Goal: Task Accomplishment & Management: Manage account settings

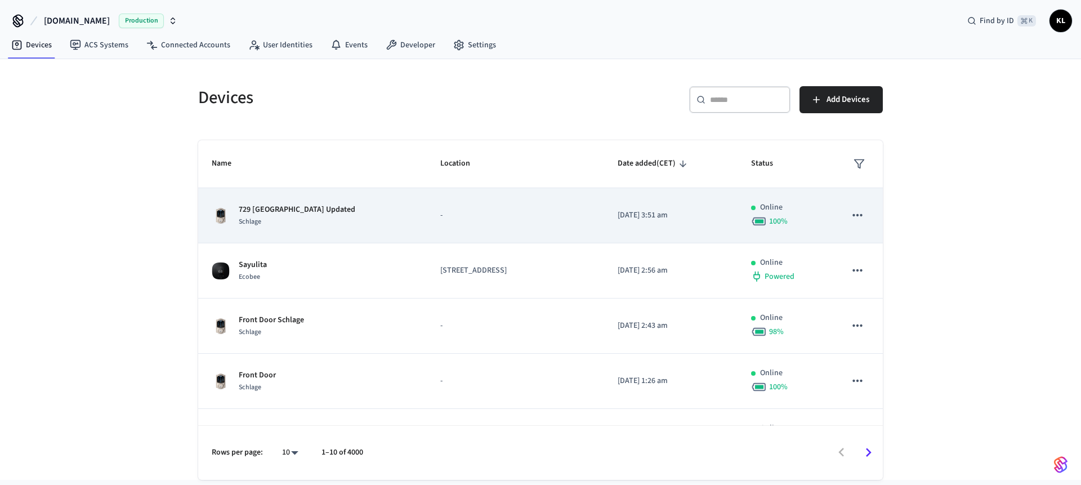
click at [427, 204] on td "-" at bounding box center [515, 215] width 177 height 55
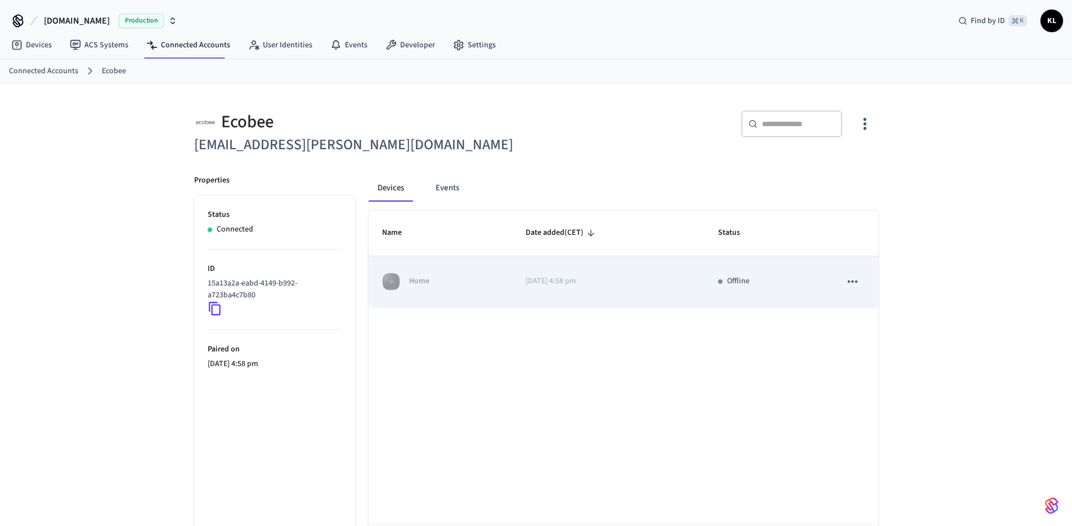
click at [565, 288] on td "[DATE] 4:58 pm" at bounding box center [608, 281] width 192 height 51
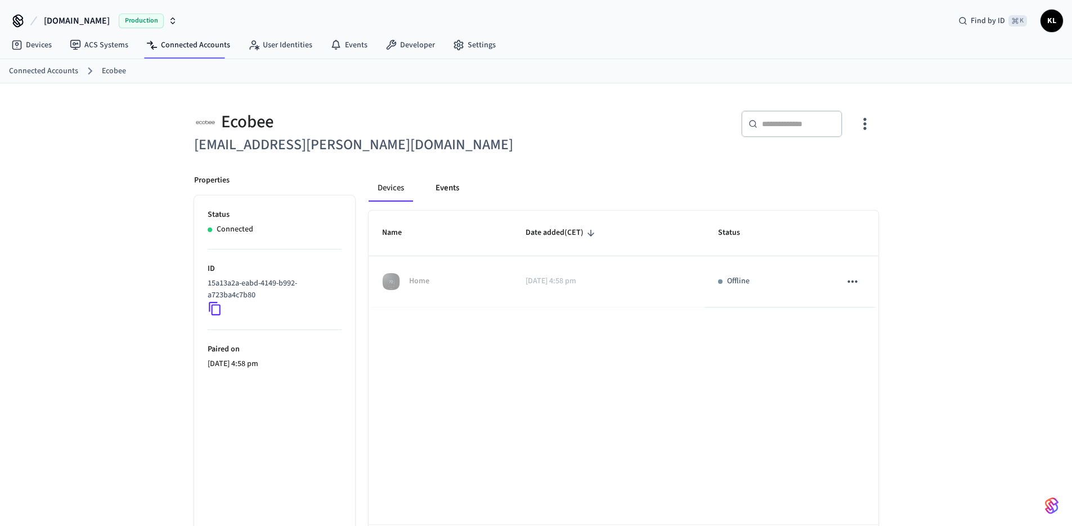
click at [457, 196] on button "Events" at bounding box center [448, 187] width 42 height 27
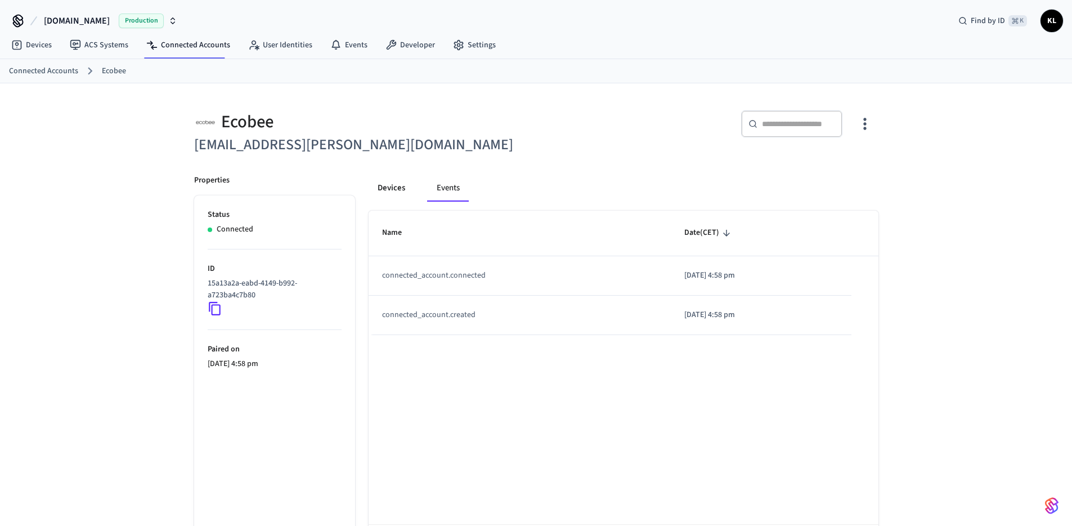
click at [392, 194] on button "Devices" at bounding box center [392, 187] width 46 height 27
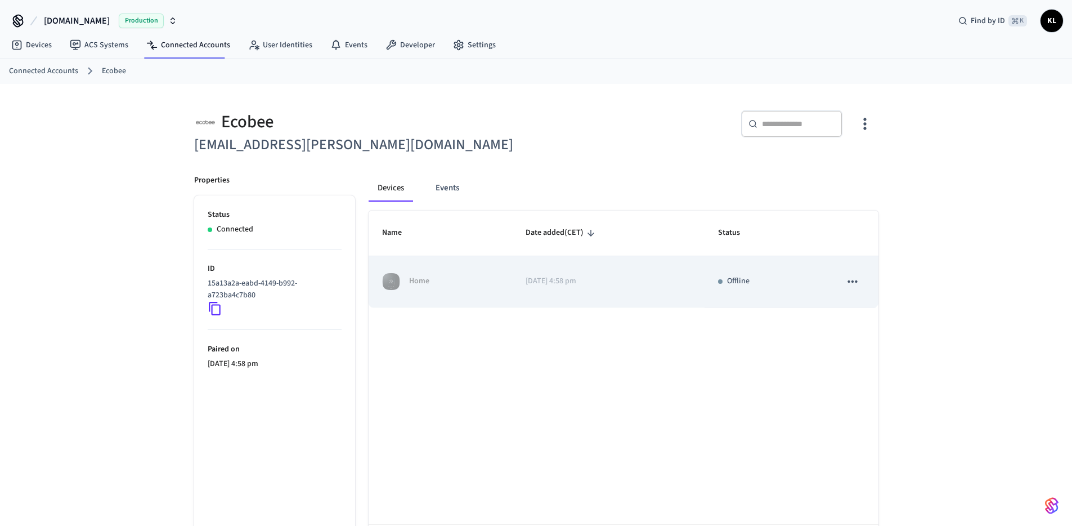
click at [852, 285] on icon "sticky table" at bounding box center [852, 281] width 15 height 15
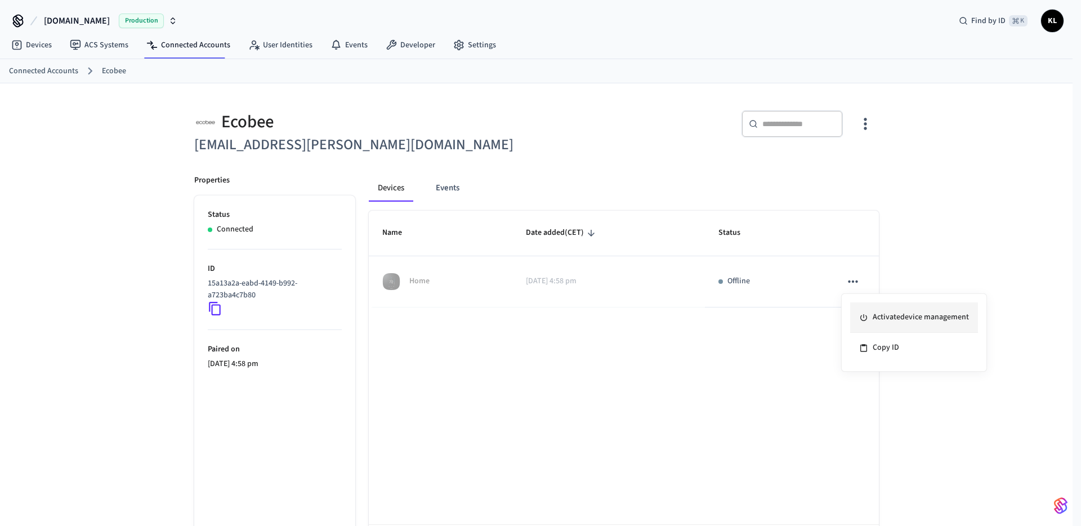
click at [871, 311] on li "Activate device management" at bounding box center [914, 317] width 128 height 30
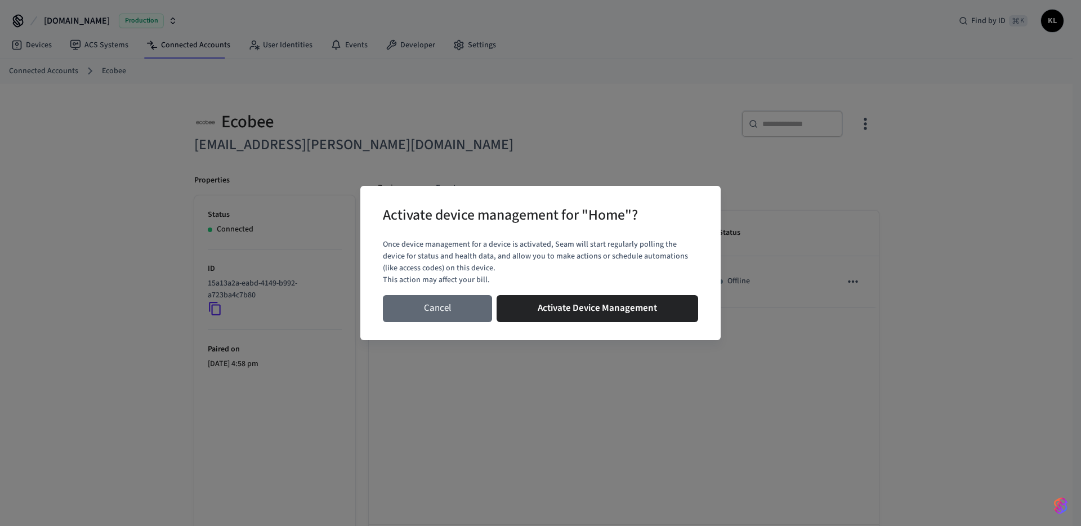
click at [457, 308] on button "Cancel" at bounding box center [437, 308] width 109 height 27
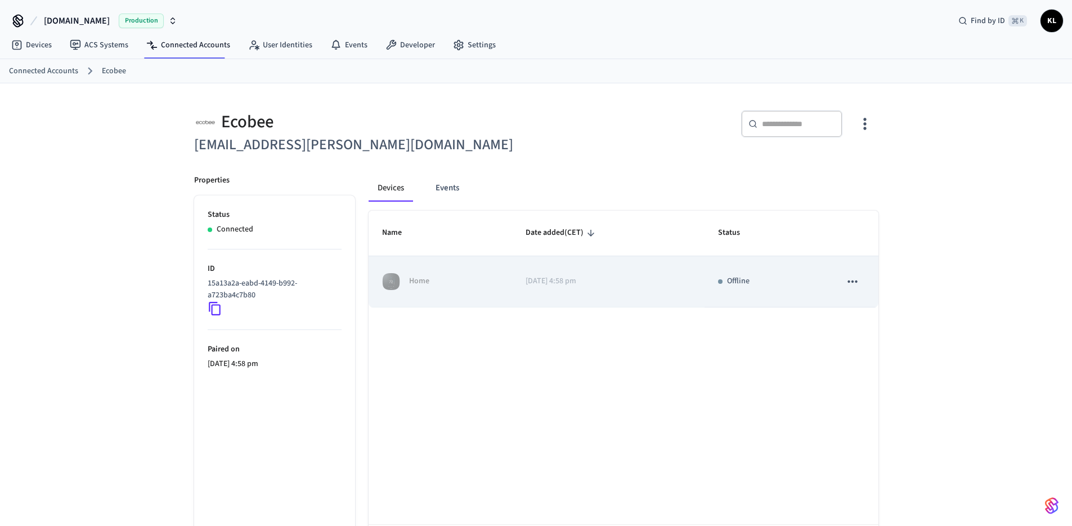
click at [485, 288] on div "Home" at bounding box center [440, 281] width 116 height 18
click at [855, 281] on icon "sticky table" at bounding box center [852, 281] width 15 height 15
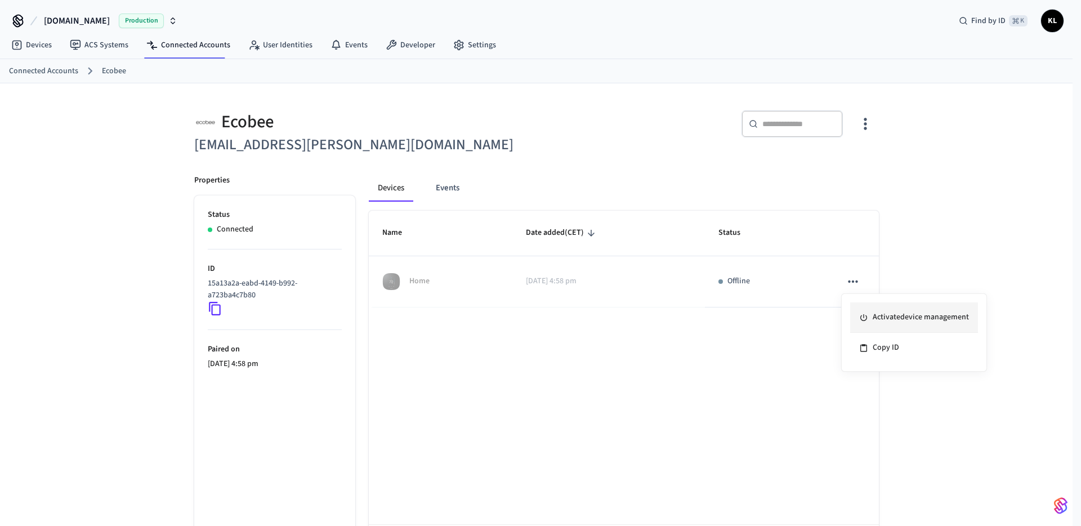
click at [883, 317] on li "Activate device management" at bounding box center [914, 317] width 128 height 30
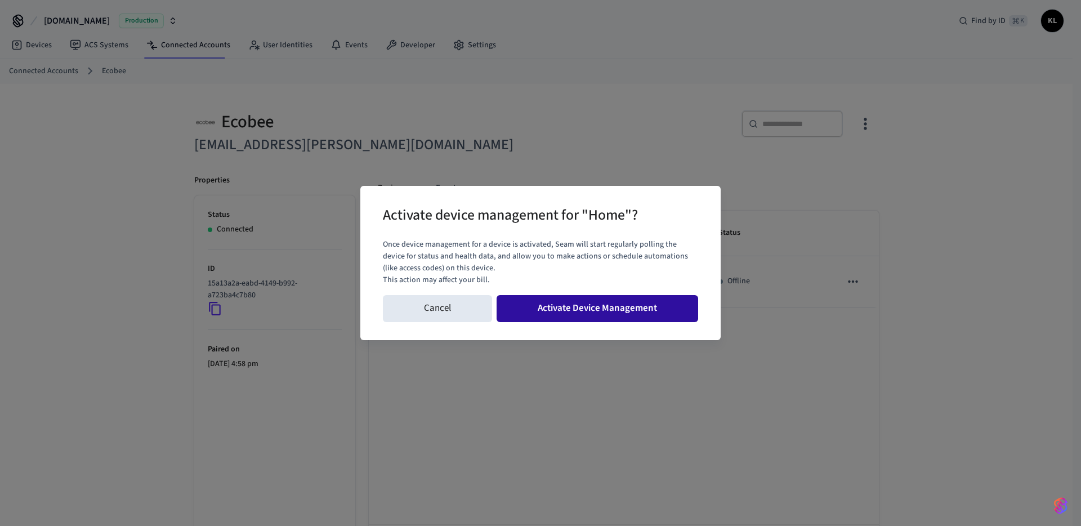
click at [605, 317] on button "Activate Device Management" at bounding box center [596, 308] width 201 height 27
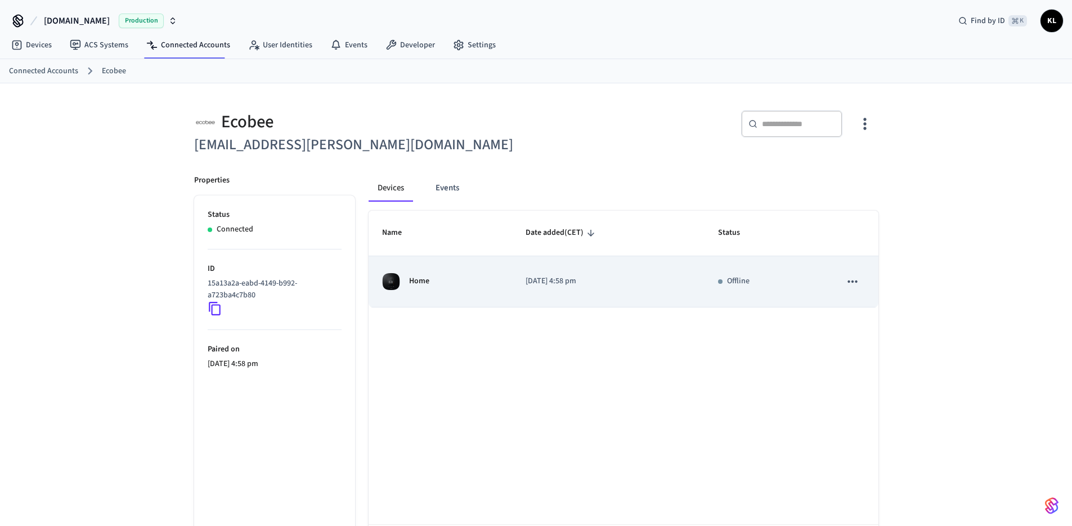
click at [441, 293] on td "Home" at bounding box center [441, 281] width 144 height 51
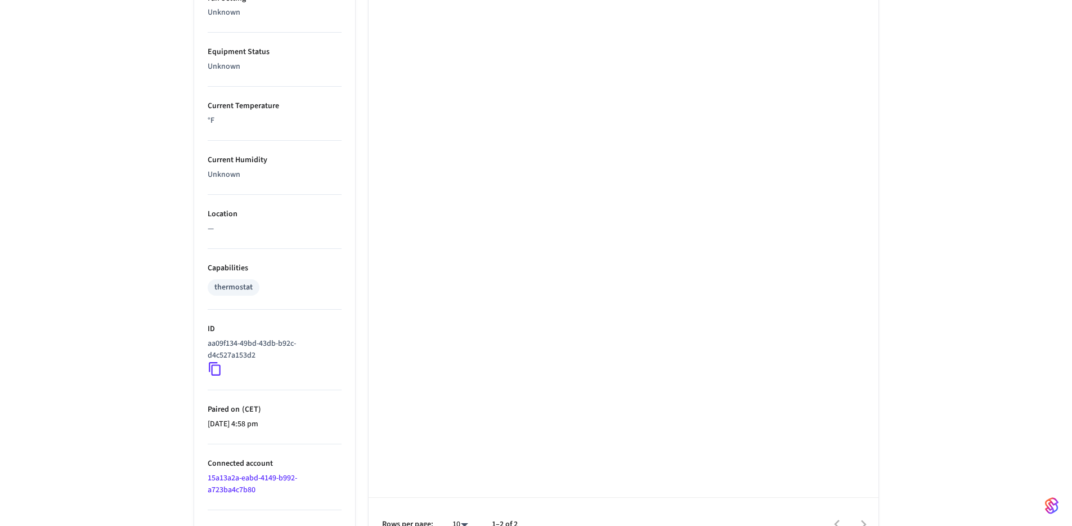
scroll to position [633, 0]
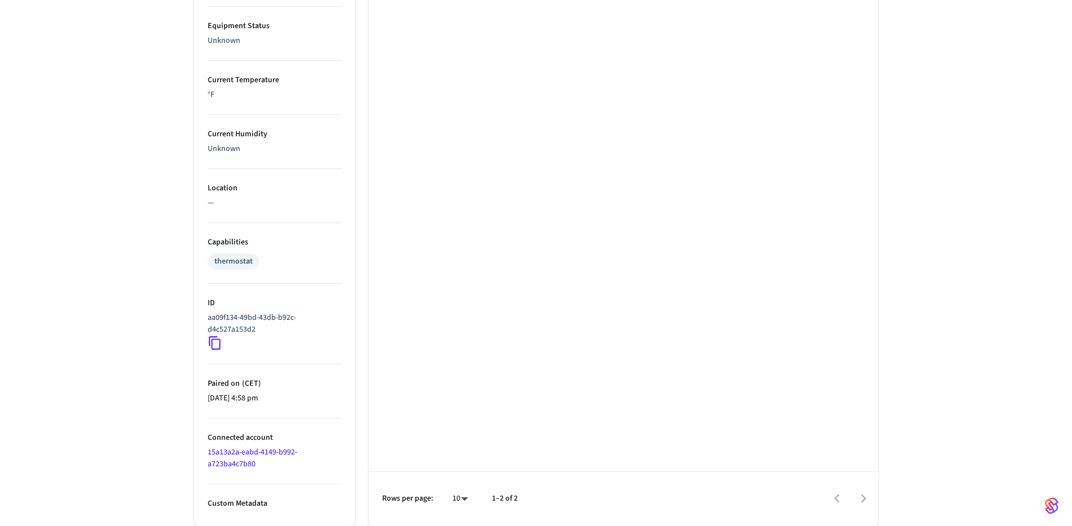
click at [218, 342] on icon at bounding box center [215, 342] width 15 height 15
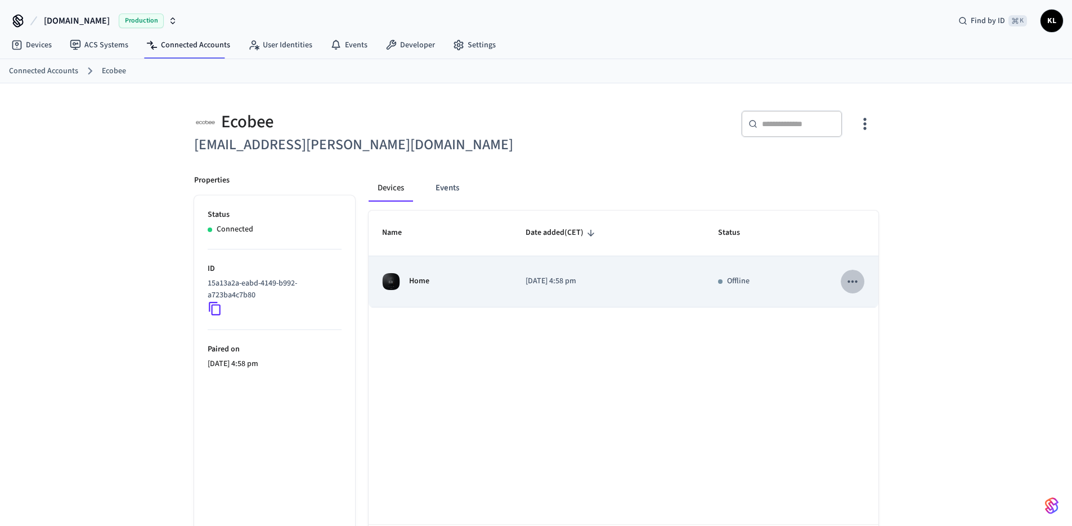
click at [852, 284] on icon "sticky table" at bounding box center [852, 281] width 15 height 15
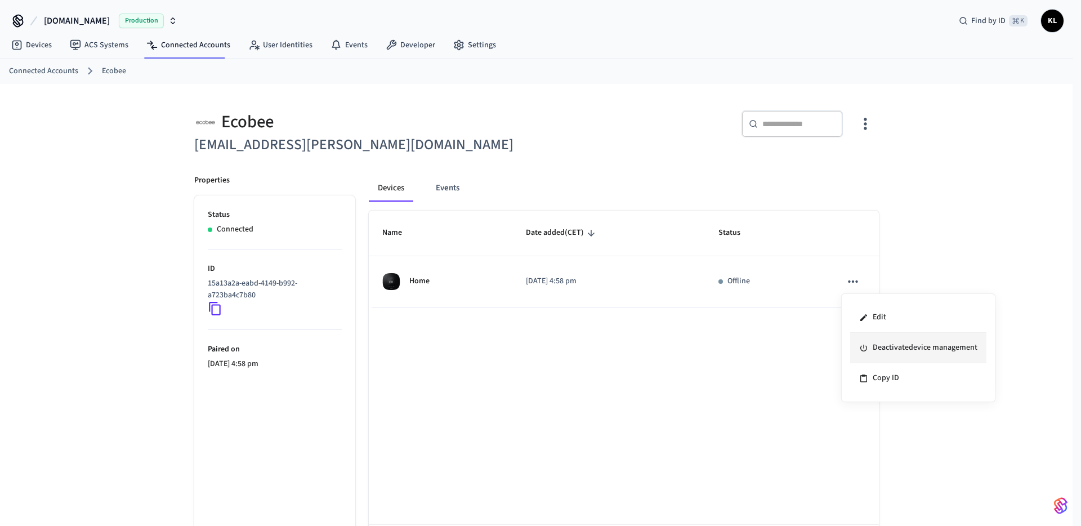
click at [868, 340] on li "Deactivate device management" at bounding box center [918, 348] width 136 height 30
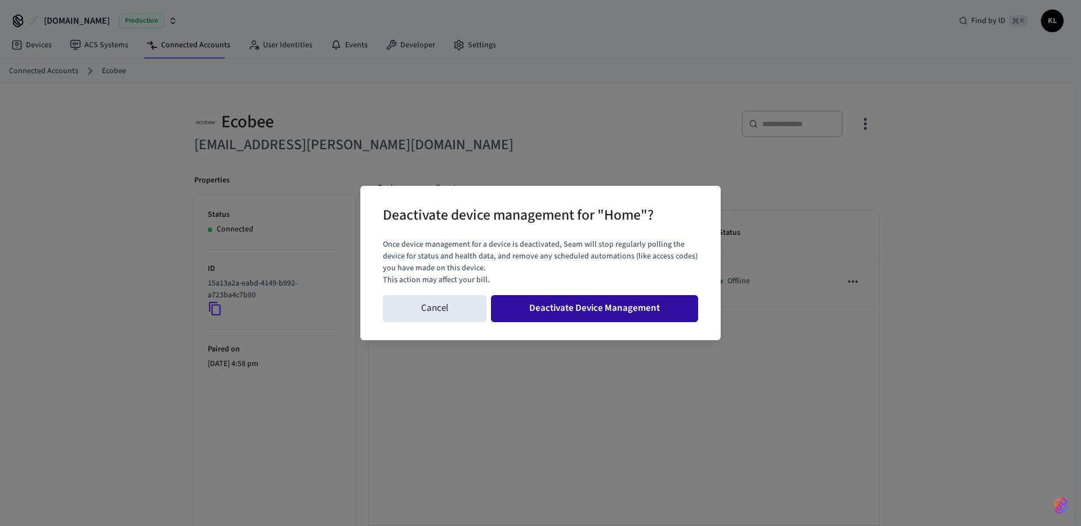
click at [647, 312] on button "Deactivate Device Management" at bounding box center [594, 308] width 207 height 27
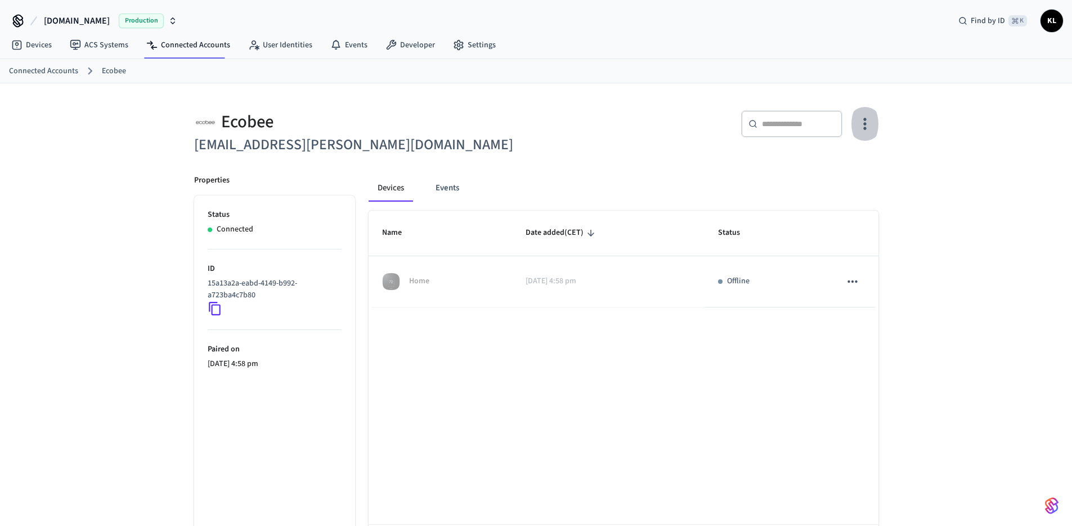
click at [868, 128] on icon "button" at bounding box center [864, 123] width 17 height 17
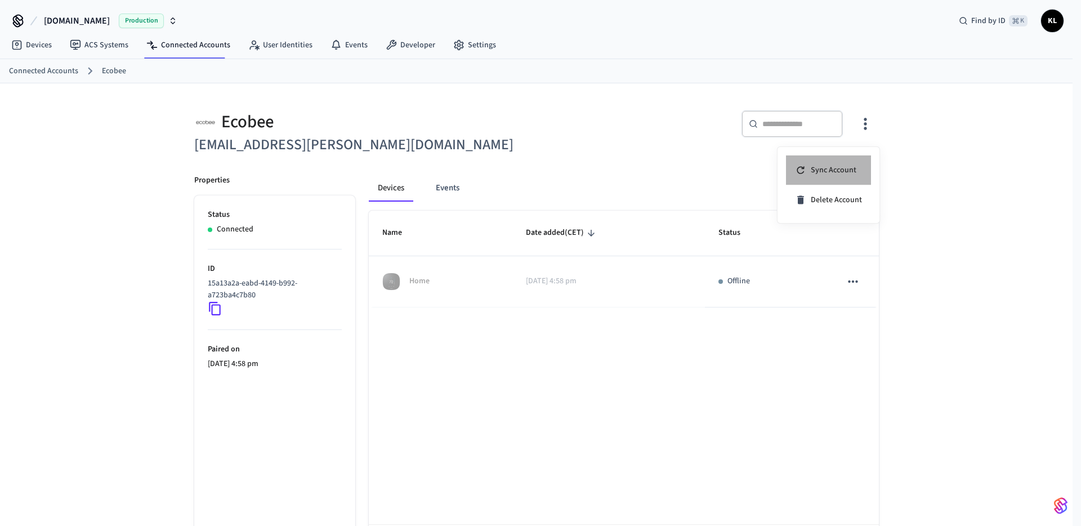
click at [835, 162] on li "Sync Account" at bounding box center [828, 170] width 85 height 30
click at [710, 155] on div at bounding box center [540, 263] width 1081 height 526
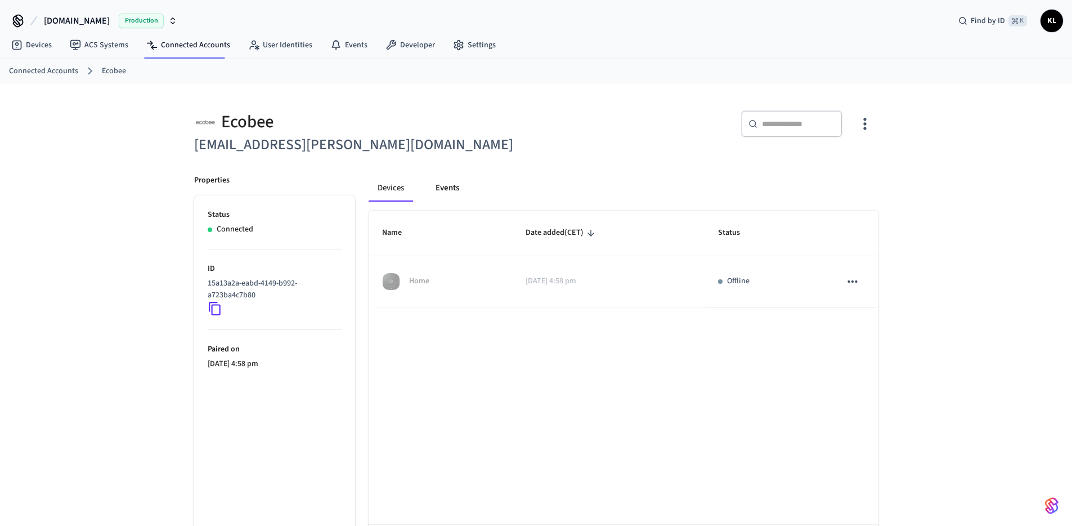
click at [456, 189] on button "Events" at bounding box center [448, 187] width 42 height 27
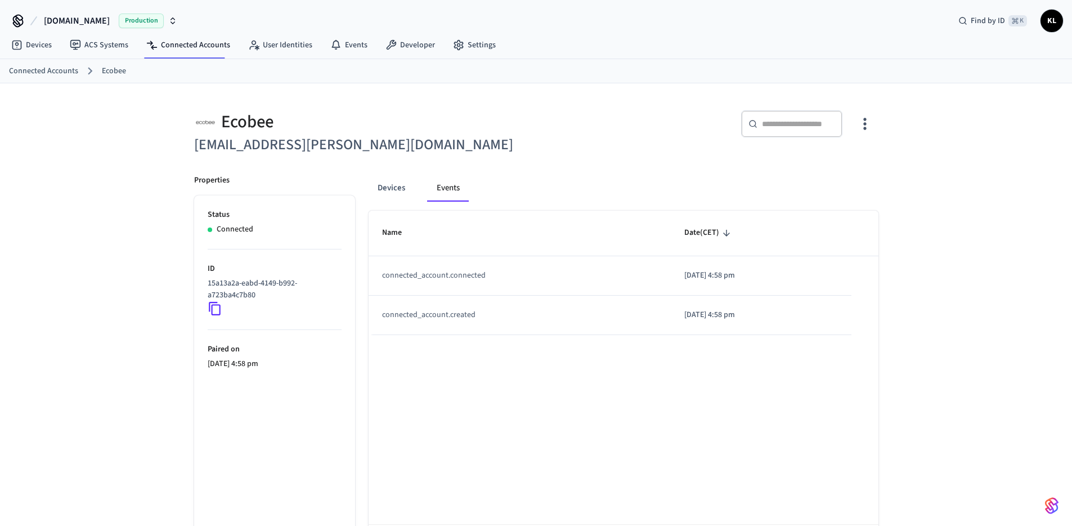
click at [218, 305] on icon at bounding box center [215, 309] width 12 height 14
click at [391, 186] on button "Devices" at bounding box center [392, 187] width 46 height 27
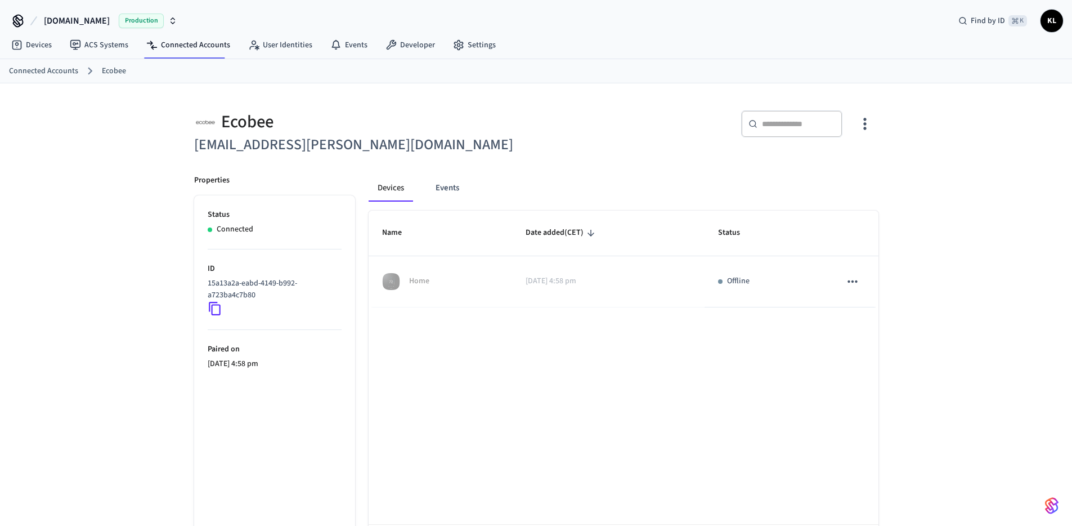
click at [215, 306] on icon at bounding box center [215, 308] width 15 height 15
click at [218, 300] on p "15a13a2a-eabd-4149-b992-a723ba4c7b80" at bounding box center [272, 289] width 129 height 24
click at [214, 312] on icon at bounding box center [215, 308] width 15 height 15
click at [212, 326] on li "ID 15a13a2a-eabd-4149-b992-a723ba4c7b80" at bounding box center [275, 289] width 134 height 80
click at [216, 310] on icon at bounding box center [215, 308] width 15 height 15
